Goal: Check status: Check status

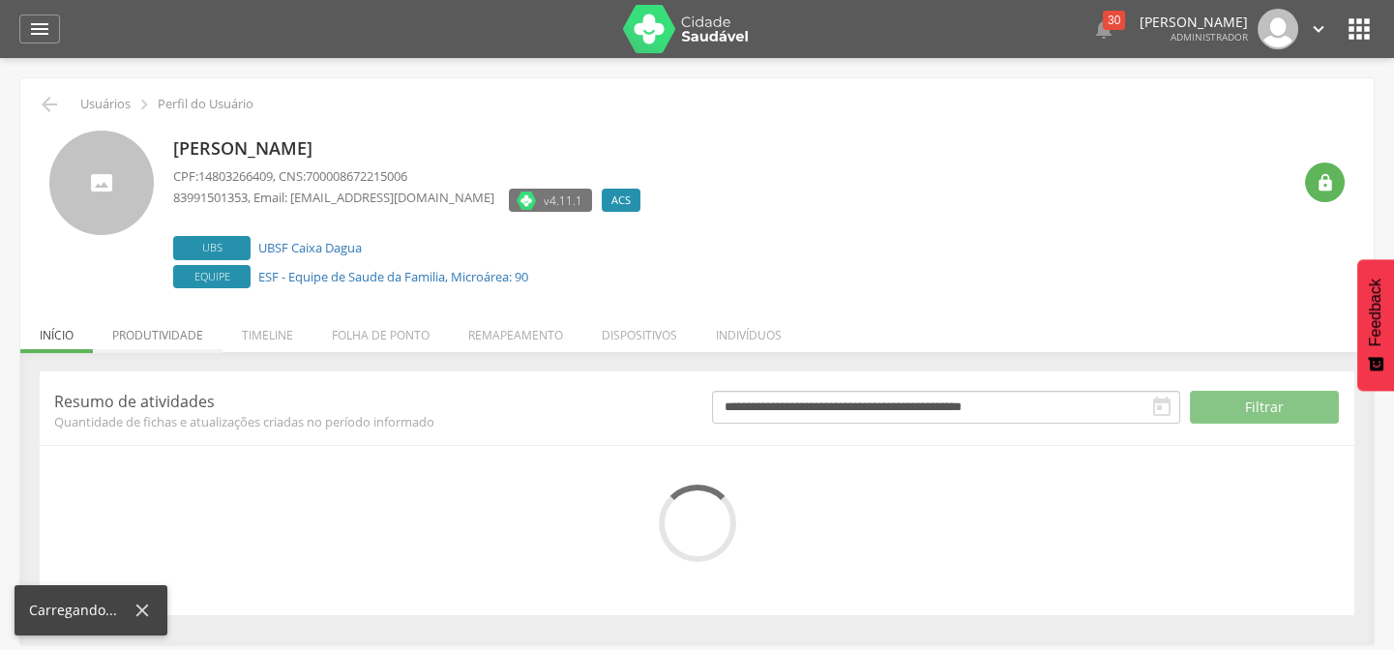
click at [166, 341] on li "Produtividade" at bounding box center [158, 330] width 130 height 45
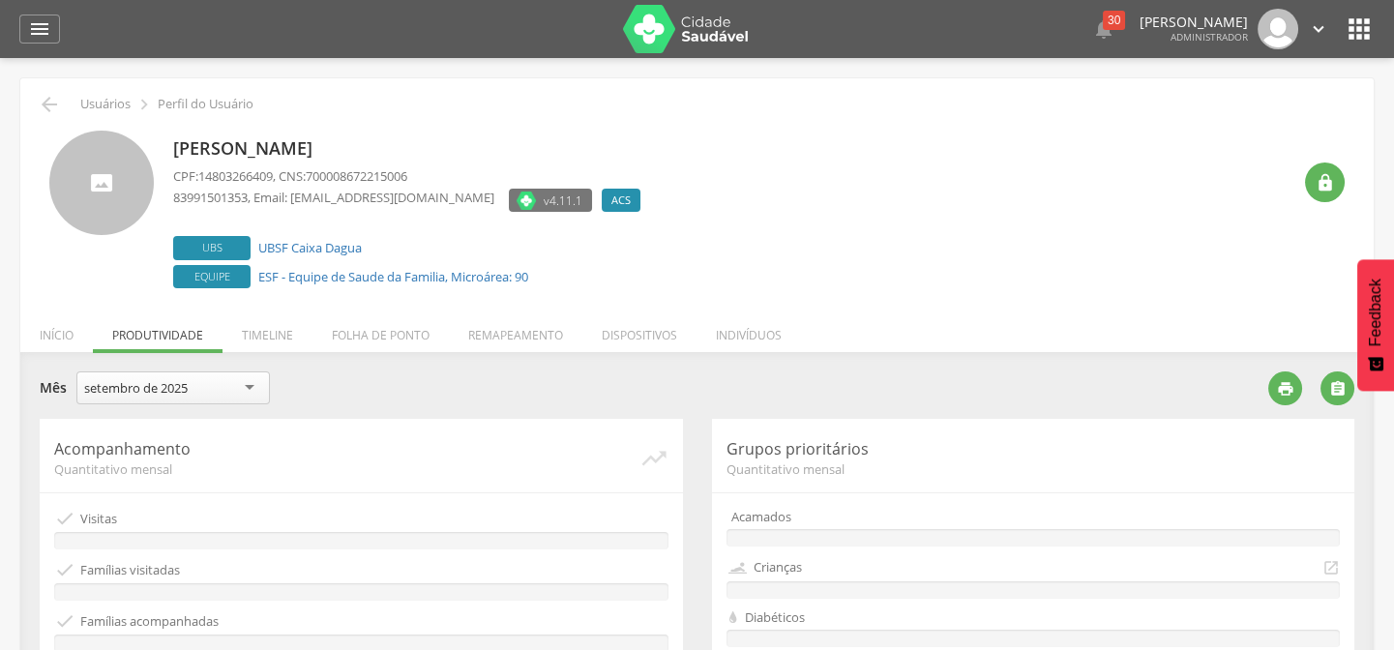
click at [183, 403] on div "setembro de [DATE] de 2025" at bounding box center [172, 390] width 193 height 38
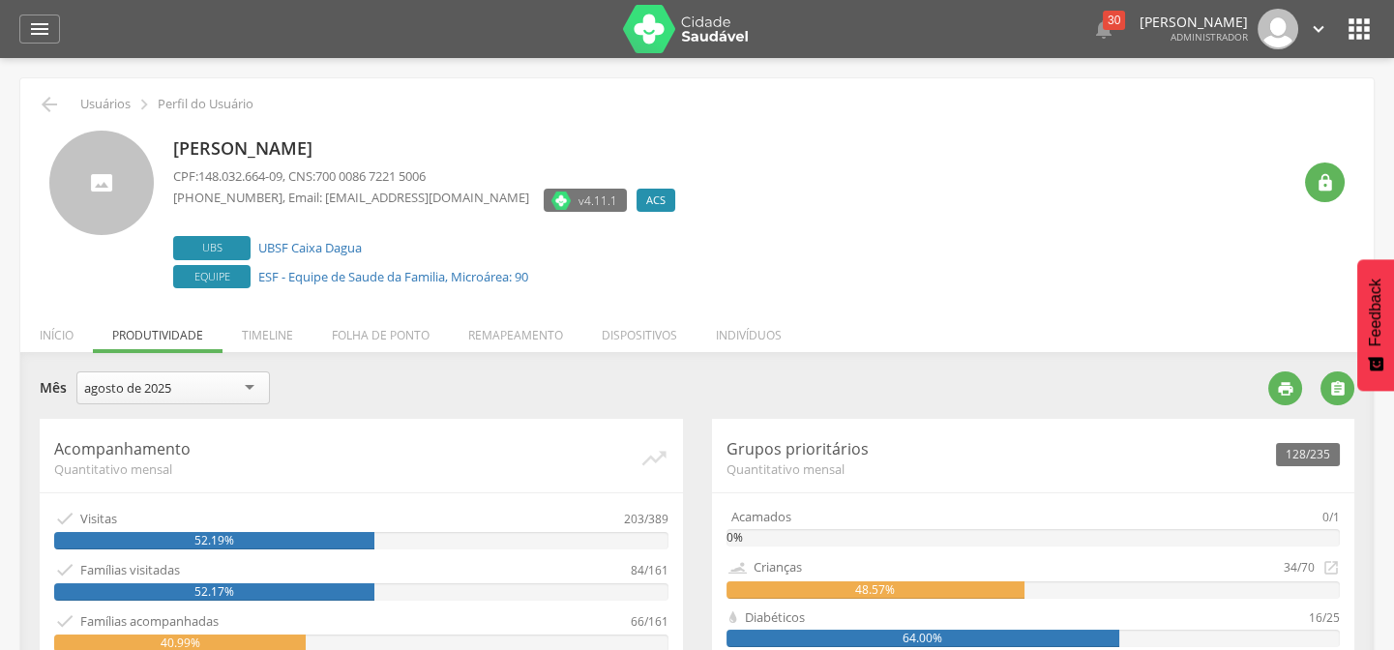
click at [221, 382] on div "agosto de 2025" at bounding box center [172, 387] width 193 height 33
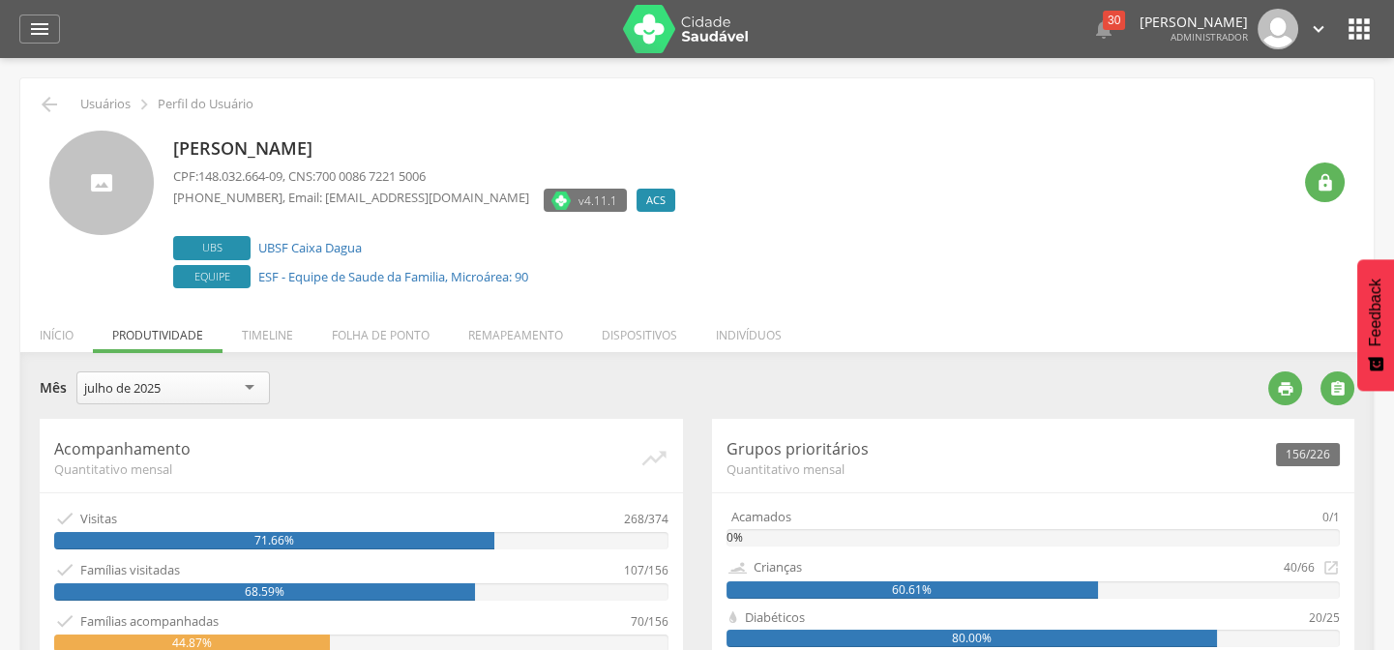
click at [209, 388] on div "julho de 2025" at bounding box center [172, 387] width 193 height 33
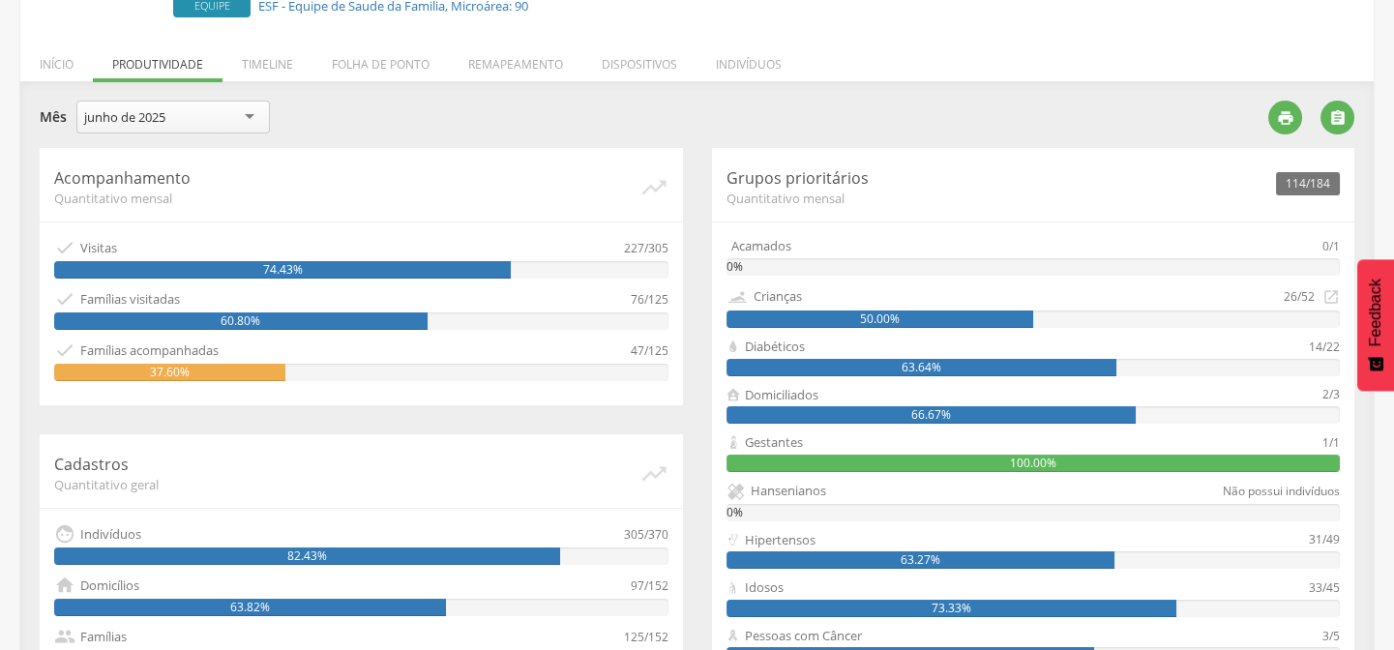
scroll to position [263, 0]
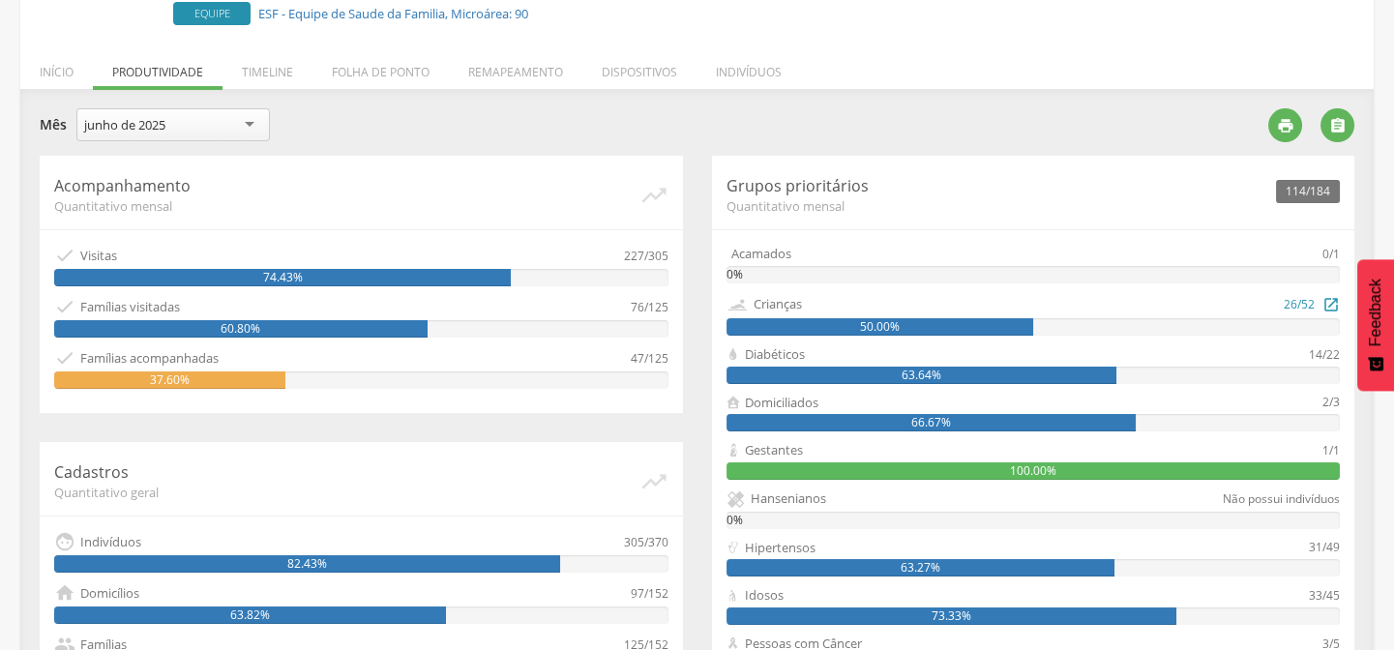
click at [1121, 318] on div "50.00%" at bounding box center [1033, 326] width 614 height 17
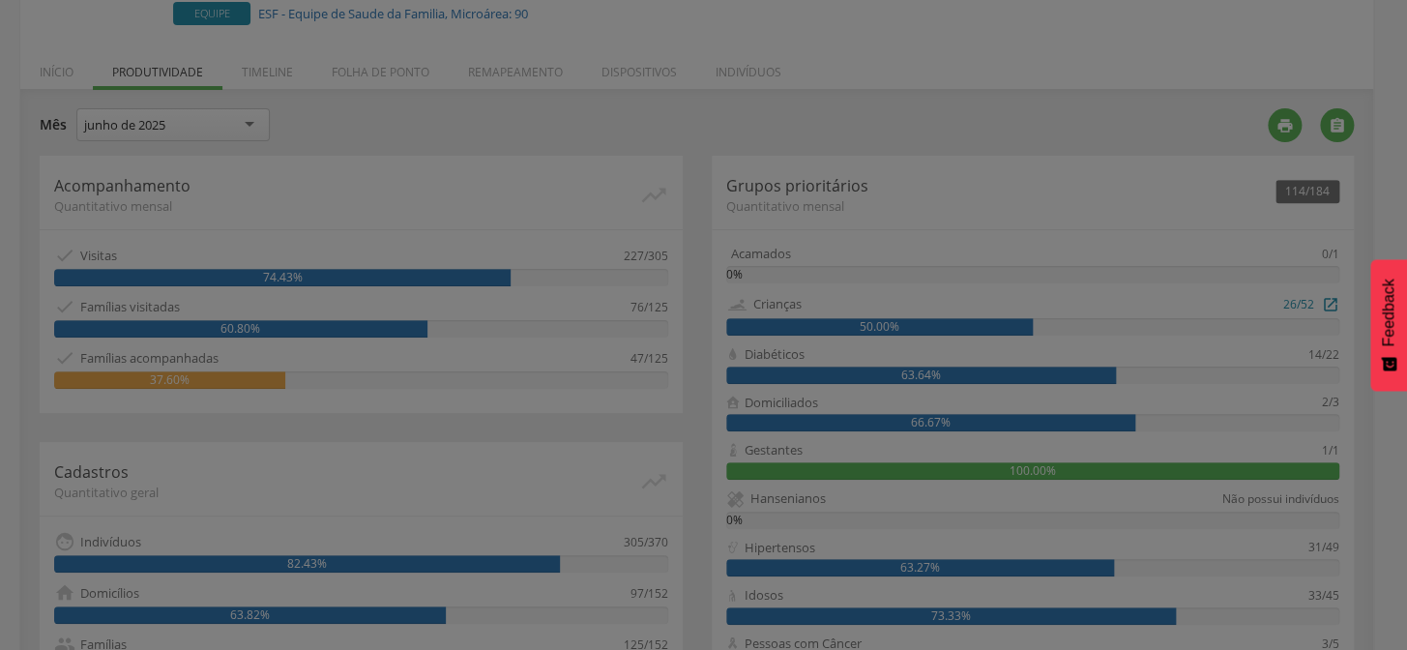
click at [1121, 317] on body " Dashboard Supervisão Produtividade Mapa da cidade Mapa de cobertura Ranking A…" at bounding box center [703, 62] width 1407 height 650
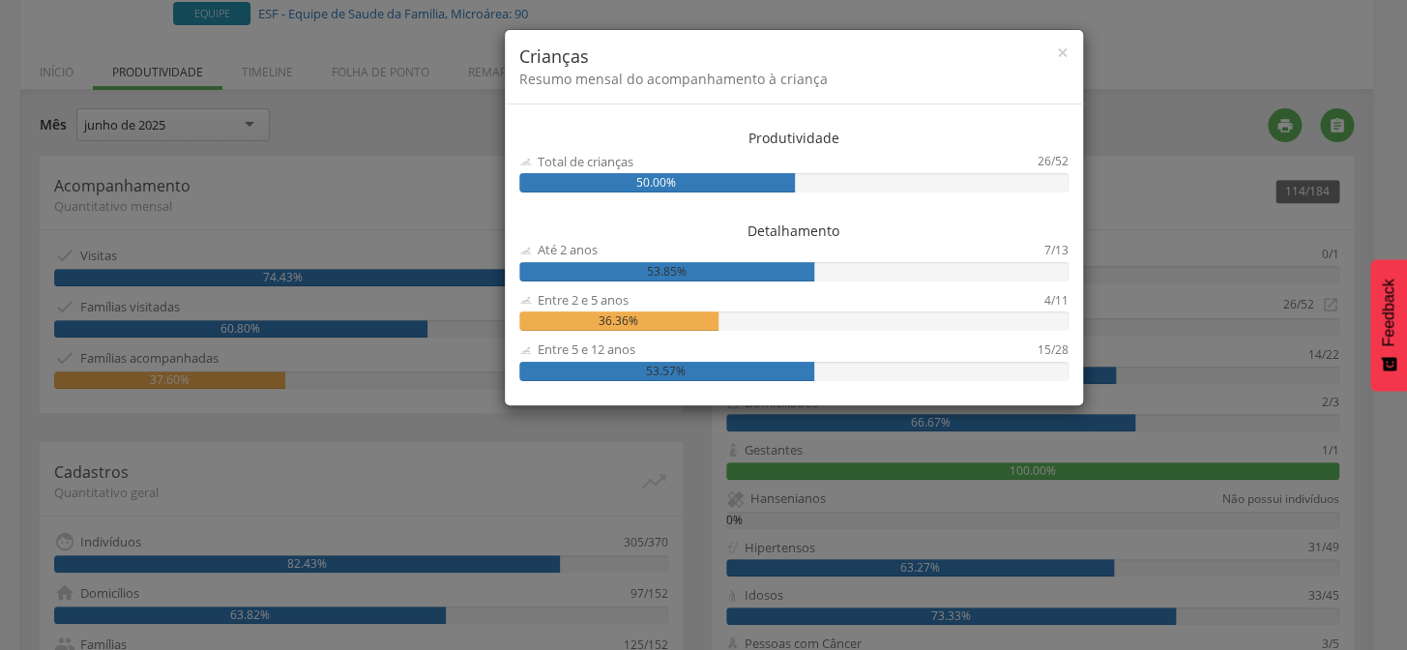
click at [869, 277] on div "53.85%" at bounding box center [793, 271] width 549 height 19
click at [870, 278] on div "53.85%" at bounding box center [793, 271] width 549 height 19
click at [876, 280] on div "53.85%" at bounding box center [793, 271] width 549 height 19
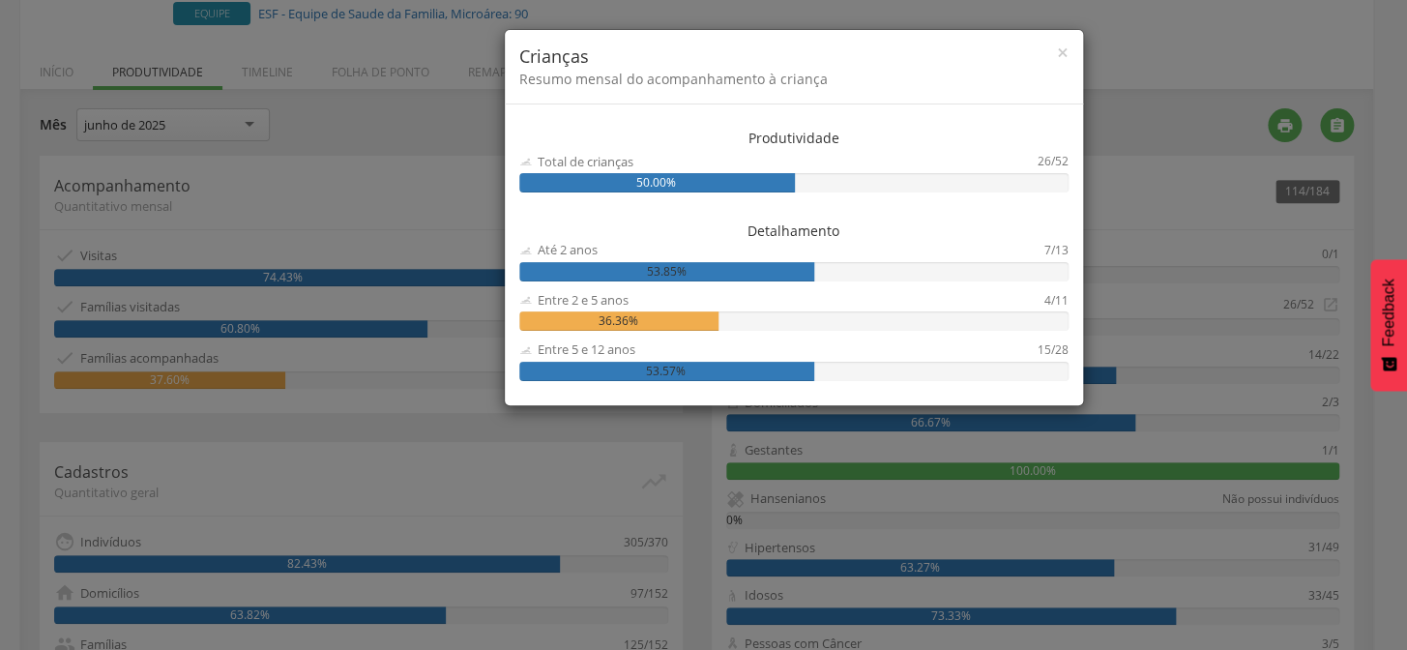
click at [855, 280] on div "53.85%" at bounding box center [793, 271] width 549 height 19
click at [861, 275] on div "53.85%" at bounding box center [793, 271] width 549 height 19
click at [1064, 42] on span "×" at bounding box center [1063, 52] width 12 height 27
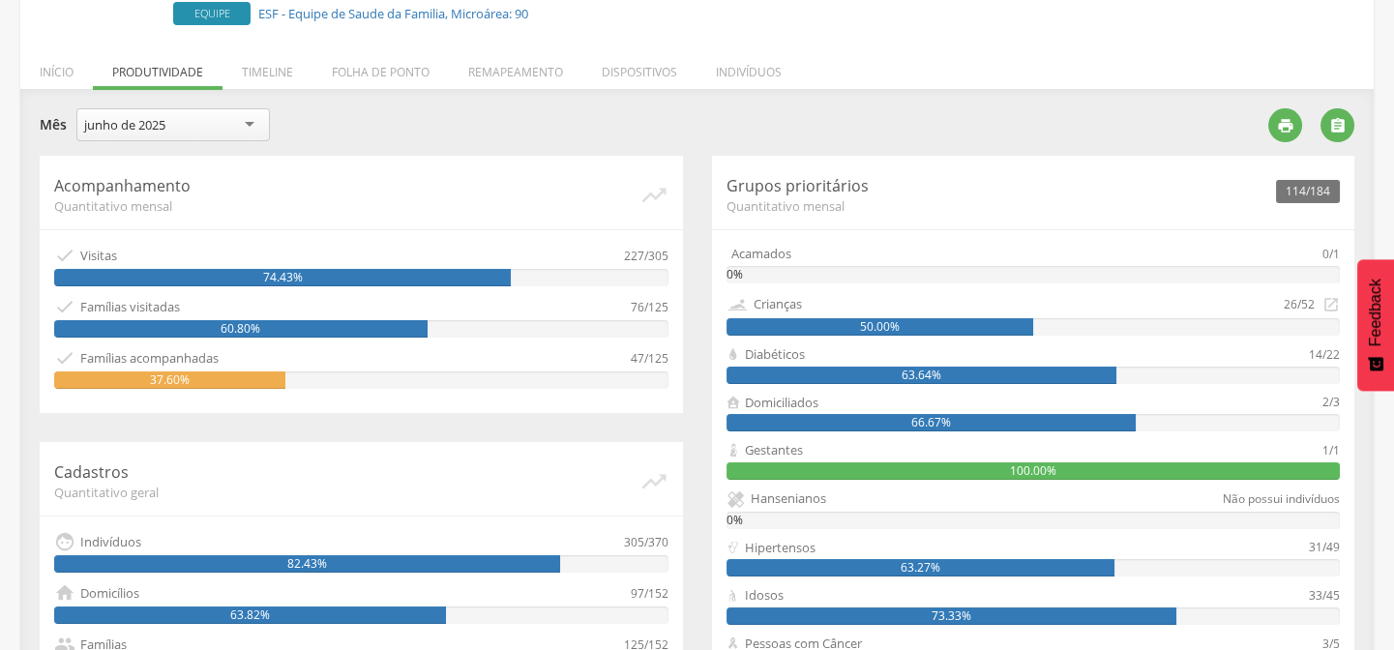
click at [225, 132] on div "junho de 2025" at bounding box center [172, 124] width 193 height 33
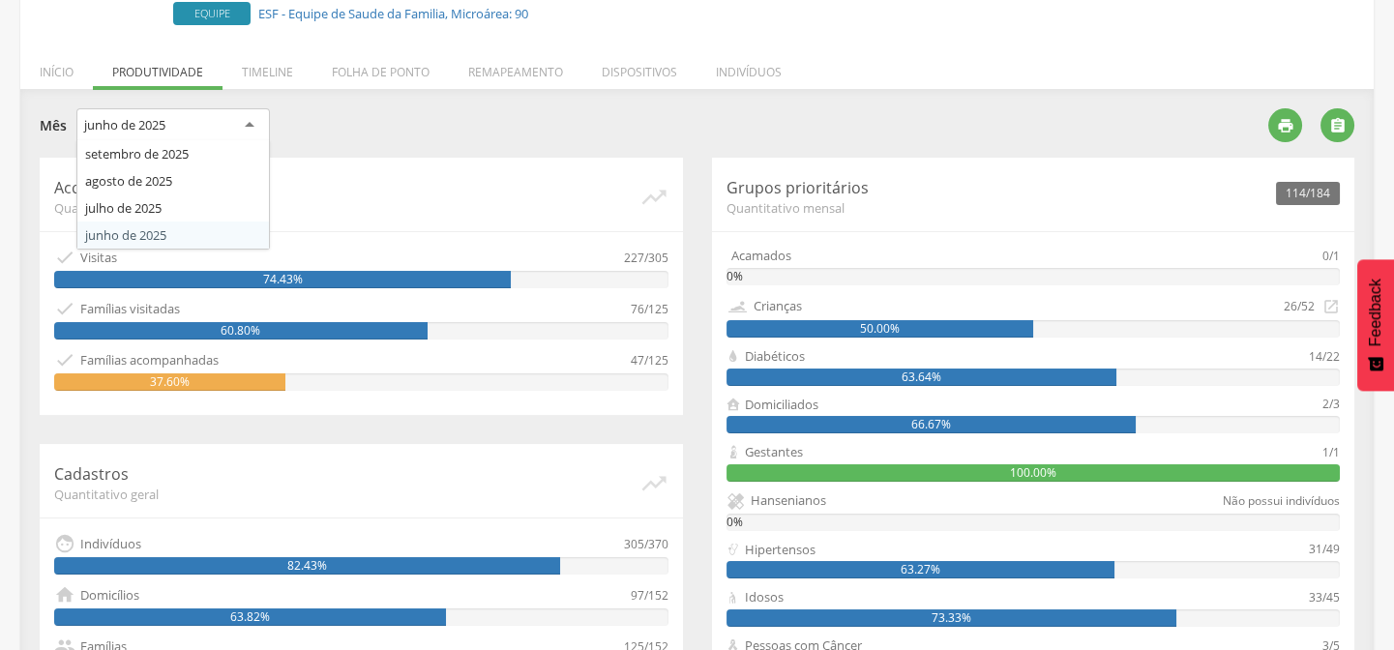
click at [139, 234] on section "**********" at bounding box center [697, 544] width 1314 height 872
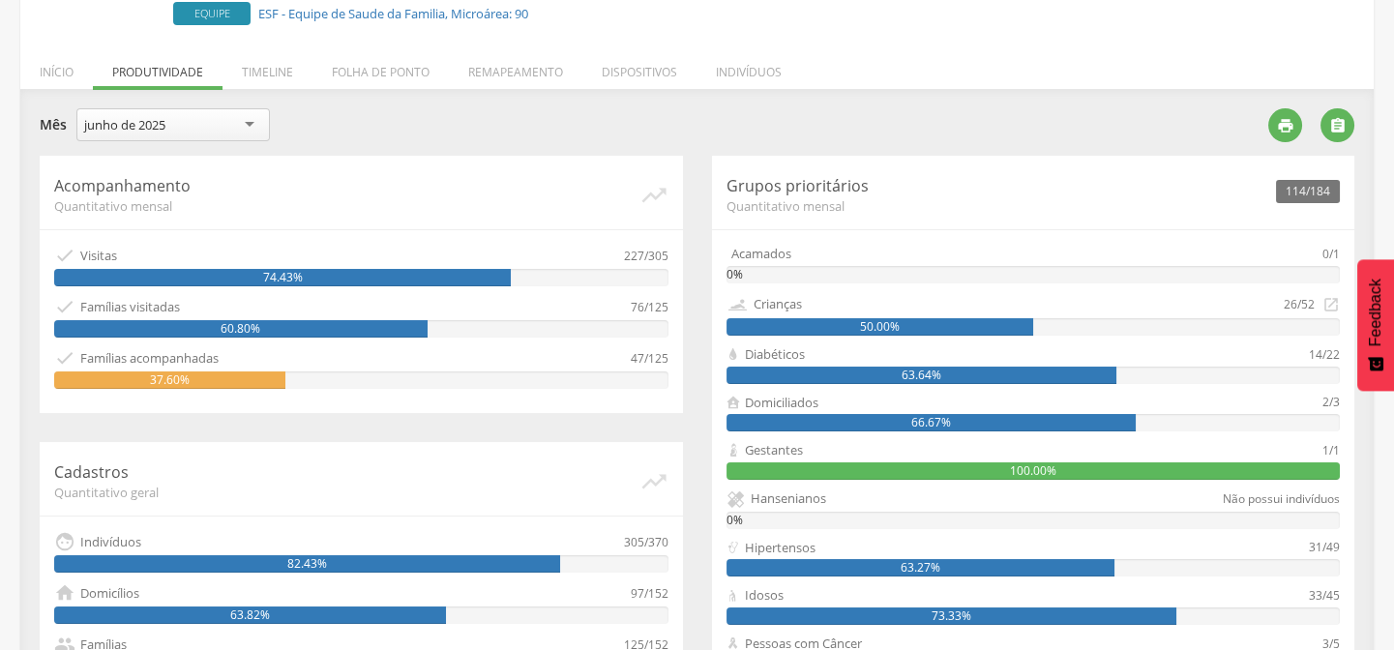
click at [194, 123] on div "junho de 2025" at bounding box center [172, 124] width 193 height 33
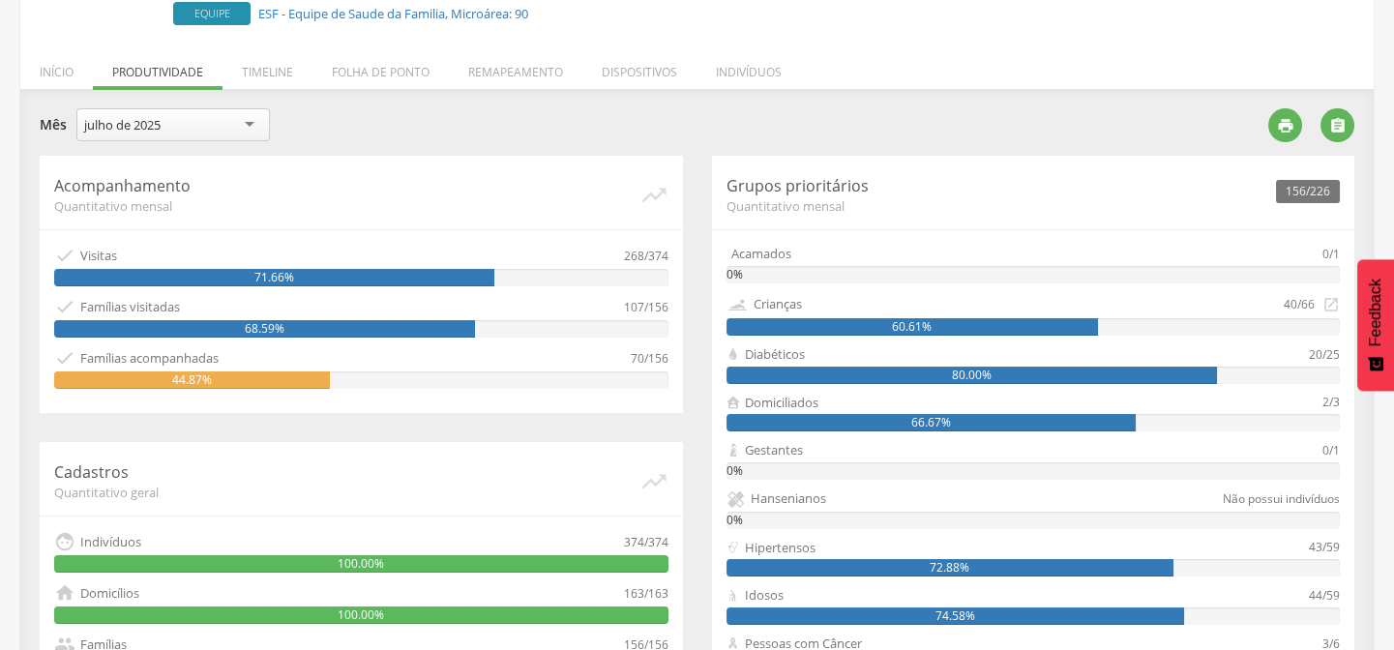
click at [195, 123] on div "julho de 2025" at bounding box center [172, 124] width 193 height 33
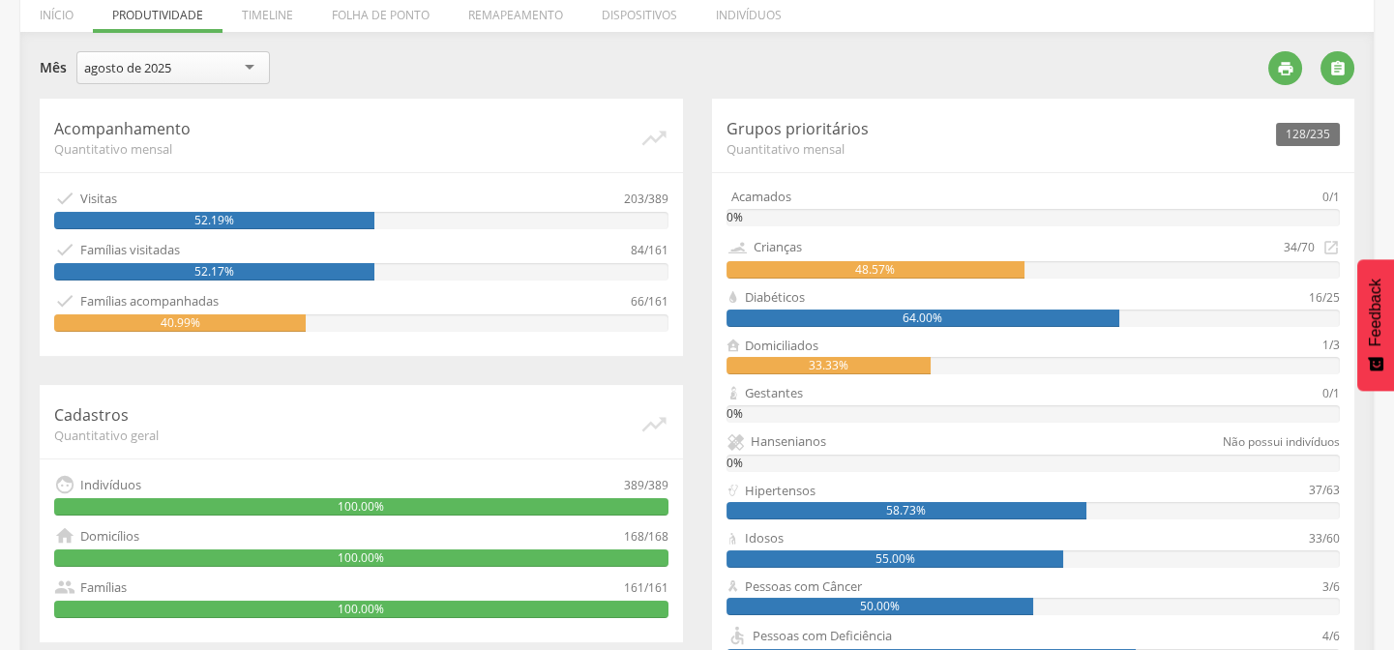
scroll to position [351, 0]
